Goal: Obtain resource: Download file/media

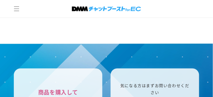
scroll to position [1691, 0]
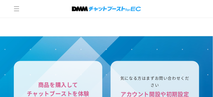
drag, startPoint x: 208, startPoint y: 59, endPoint x: 111, endPoint y: 38, distance: 98.5
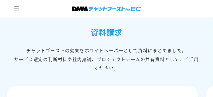
scroll to position [2463, 0]
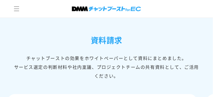
drag, startPoint x: 215, startPoint y: 79, endPoint x: 88, endPoint y: 78, distance: 126.6
click at [88, 78] on div "チャットブーストの効果をホワイトペーパーとして資料にまとめました。 サービス選定の判断材料や社内稟議、プロジェクトチームの共有資料として、ご活用ください。" at bounding box center [106, 67] width 185 height 27
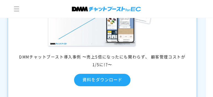
scroll to position [2597, 0]
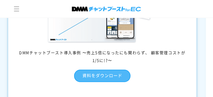
click at [98, 77] on link "資料をダウンロード" at bounding box center [102, 76] width 56 height 12
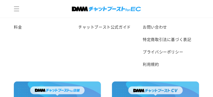
scroll to position [1948, 0]
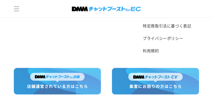
click at [60, 72] on img at bounding box center [57, 81] width 87 height 27
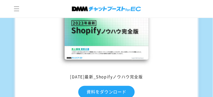
scroll to position [1271, 0]
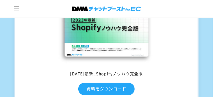
click at [96, 32] on img at bounding box center [106, 33] width 111 height 62
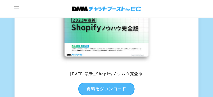
click at [103, 89] on link "資料をダウンロード" at bounding box center [106, 89] width 56 height 12
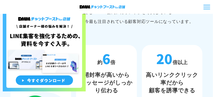
scroll to position [389, 0]
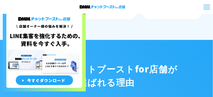
scroll to position [595, 0]
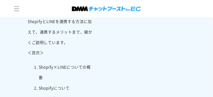
scroll to position [184, 0]
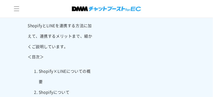
click at [62, 72] on li "Shopify×LINEについての概要" at bounding box center [66, 76] width 54 height 21
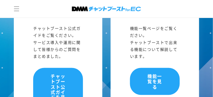
scroll to position [1639, 0]
